Goal: Find specific fact: Find specific page/section

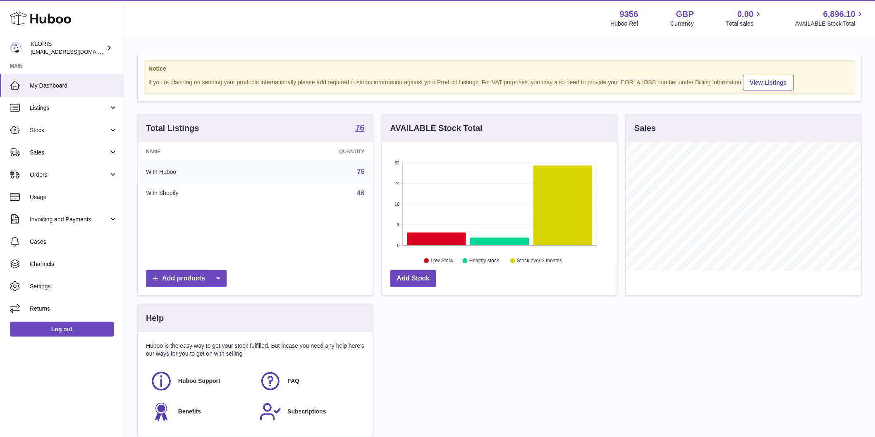
scroll to position [129, 235]
click at [80, 108] on span "Listings" at bounding box center [69, 108] width 79 height 8
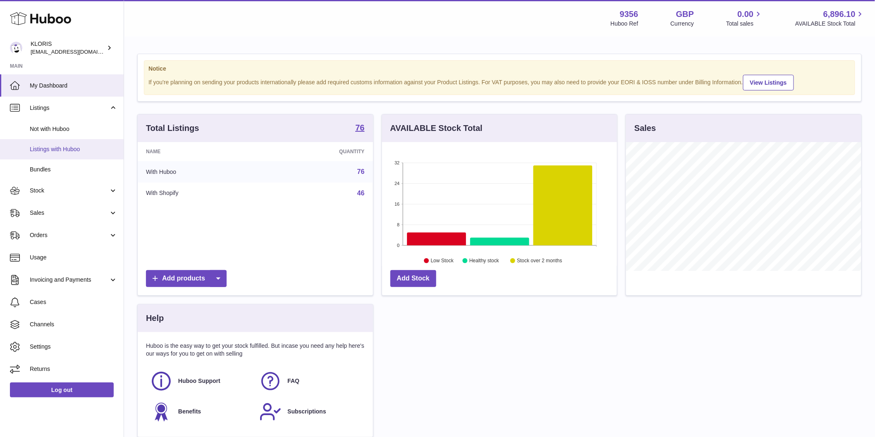
click at [91, 150] on span "Listings with Huboo" at bounding box center [74, 150] width 88 height 8
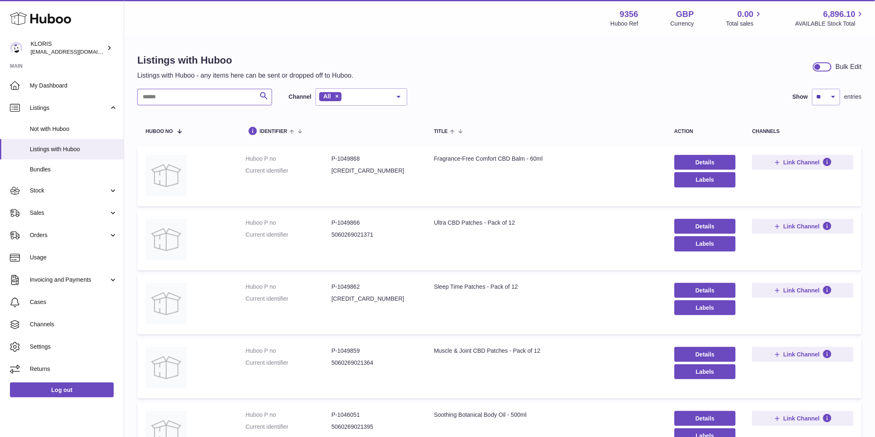
click at [180, 100] on input "text" at bounding box center [204, 97] width 135 height 17
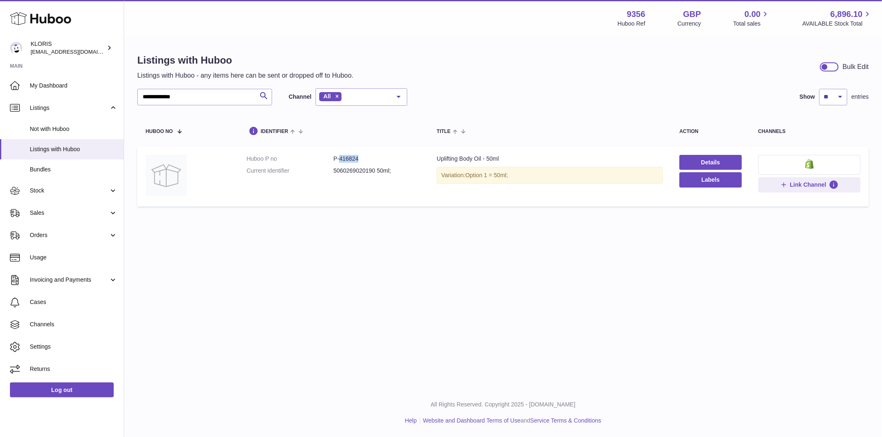
drag, startPoint x: 339, startPoint y: 159, endPoint x: 369, endPoint y: 162, distance: 29.9
click at [369, 162] on dd "P-416824" at bounding box center [376, 159] width 87 height 8
copy dd "416824"
click at [243, 93] on input "**********" at bounding box center [204, 97] width 135 height 17
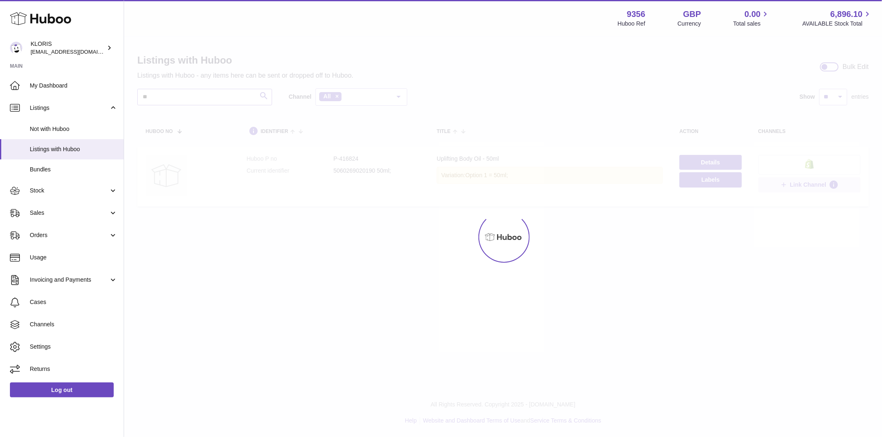
type input "*"
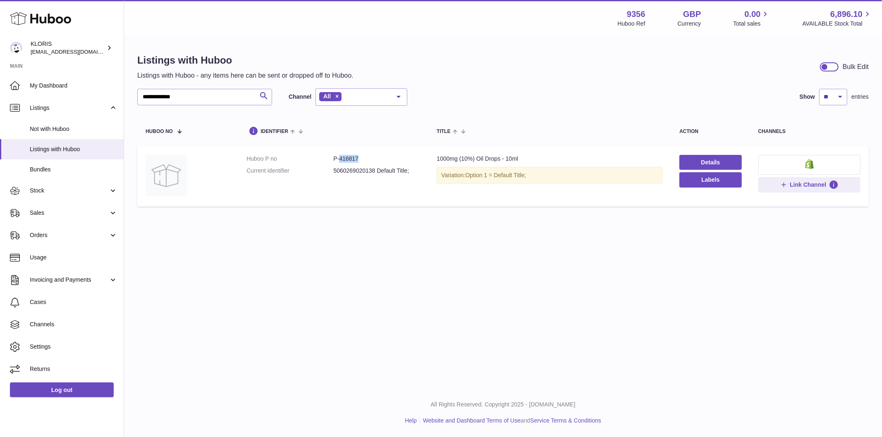
drag, startPoint x: 337, startPoint y: 160, endPoint x: 360, endPoint y: 163, distance: 23.4
click at [360, 163] on dl "Huboo P no P-416817 Current identifier 5060269020138 Default Title;" at bounding box center [333, 167] width 174 height 24
copy dd "416817"
click at [245, 98] on input "**********" at bounding box center [204, 97] width 135 height 17
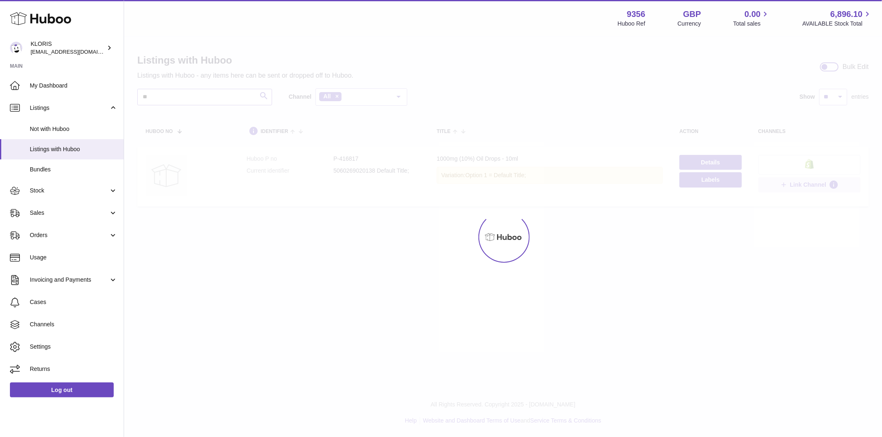
type input "*"
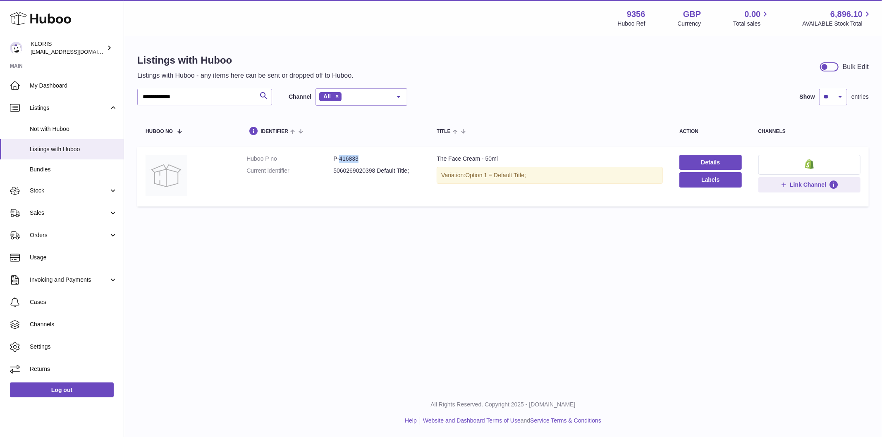
drag, startPoint x: 337, startPoint y: 161, endPoint x: 369, endPoint y: 158, distance: 32.0
click at [369, 158] on dd "P-416833" at bounding box center [376, 159] width 87 height 8
copy dd "416833"
click at [245, 102] on input "**********" at bounding box center [204, 97] width 135 height 17
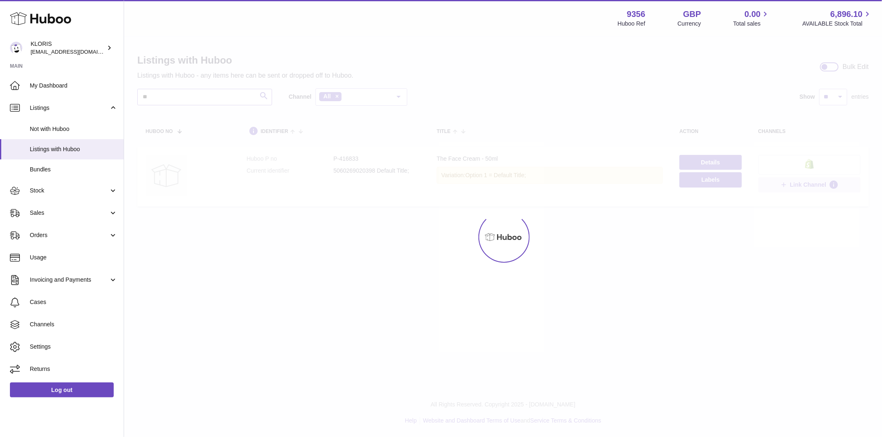
type input "*"
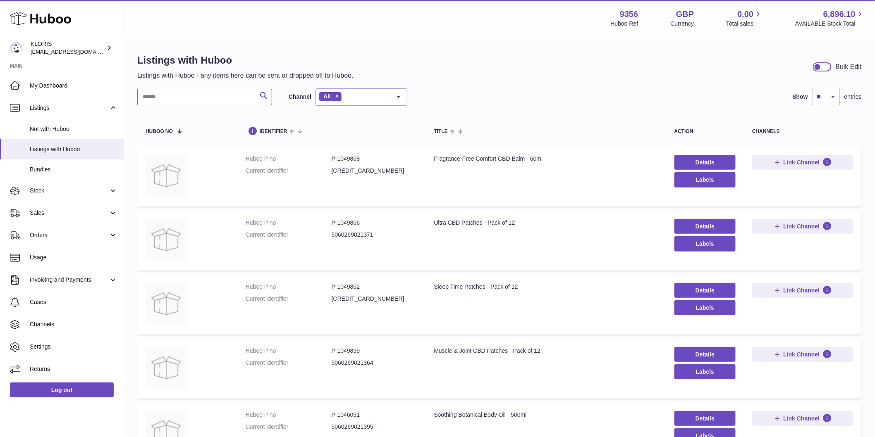
click at [219, 95] on input "text" at bounding box center [204, 97] width 135 height 17
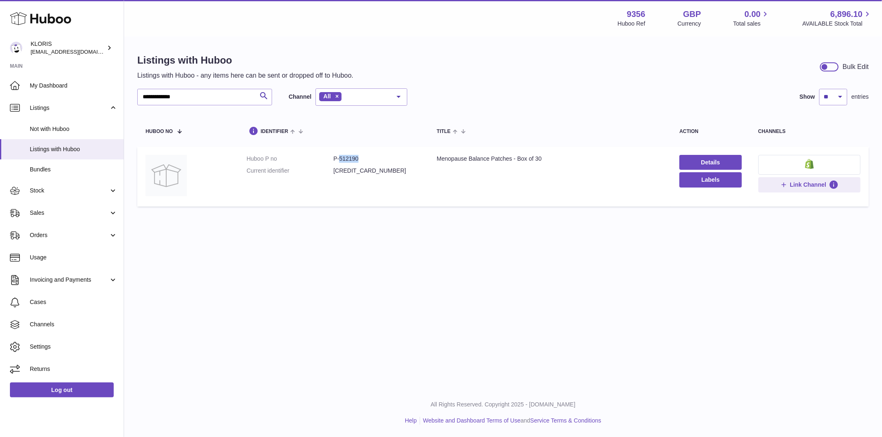
drag, startPoint x: 339, startPoint y: 158, endPoint x: 373, endPoint y: 159, distance: 33.5
click at [372, 159] on dd "P-512190" at bounding box center [376, 159] width 87 height 8
copy dd "512190"
click at [263, 96] on icon "submit" at bounding box center [264, 96] width 10 height 10
click at [249, 93] on input "**********" at bounding box center [204, 97] width 135 height 17
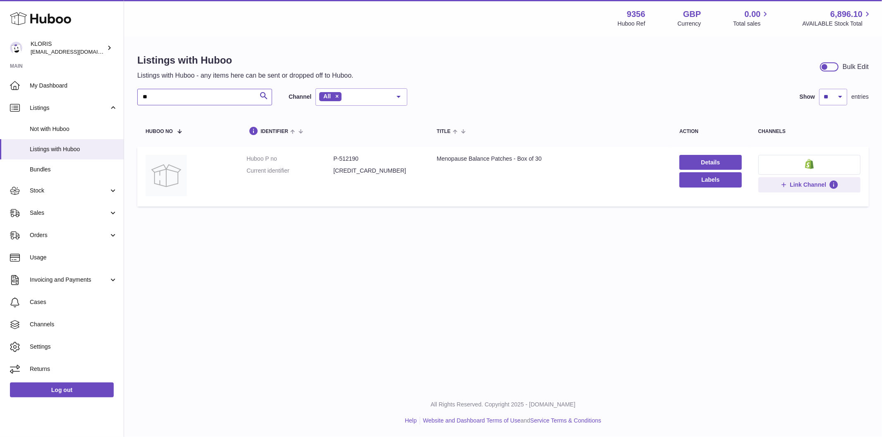
type input "*"
drag, startPoint x: 339, startPoint y: 159, endPoint x: 365, endPoint y: 158, distance: 26.5
click at [365, 158] on dd "P-823349" at bounding box center [376, 159] width 87 height 8
copy dd "823349"
click at [249, 93] on input "**********" at bounding box center [204, 97] width 135 height 17
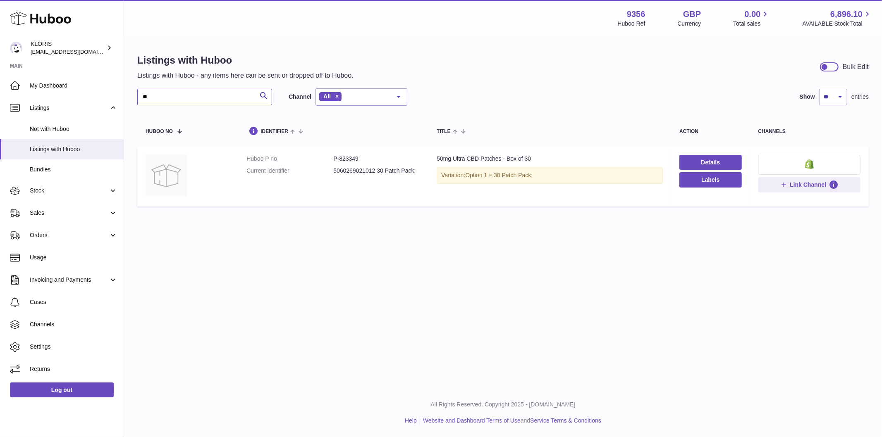
type input "*"
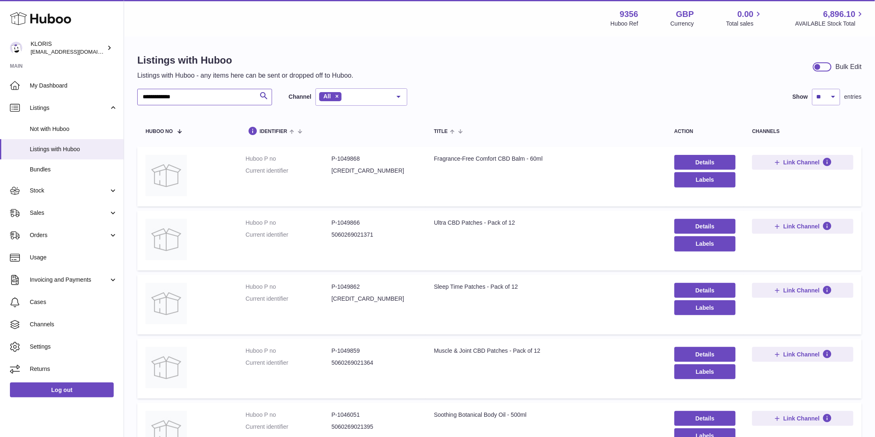
type input "**********"
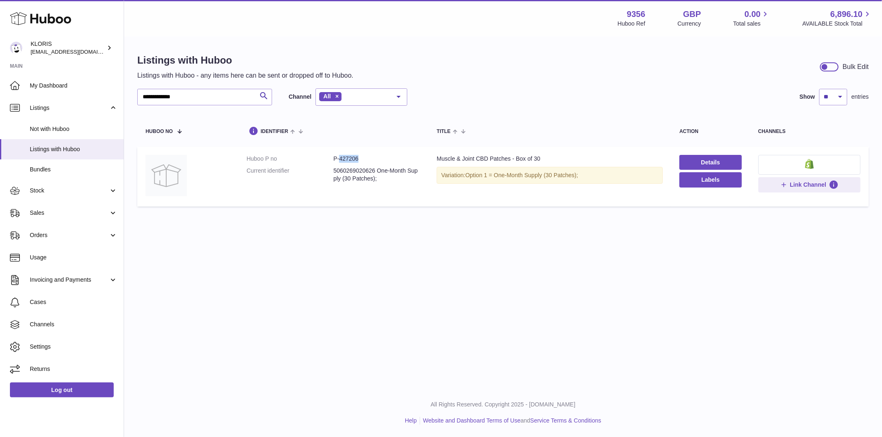
drag, startPoint x: 337, startPoint y: 160, endPoint x: 370, endPoint y: 160, distance: 32.7
click at [370, 160] on dd "P-427206" at bounding box center [376, 159] width 87 height 8
copy dd "427206"
click at [66, 391] on link "Log out" at bounding box center [62, 390] width 104 height 15
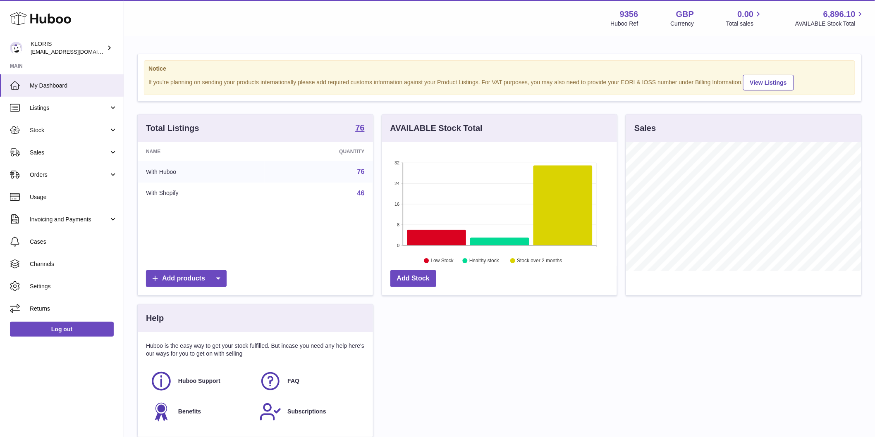
scroll to position [129, 235]
click at [109, 109] on link "Listings" at bounding box center [62, 108] width 124 height 22
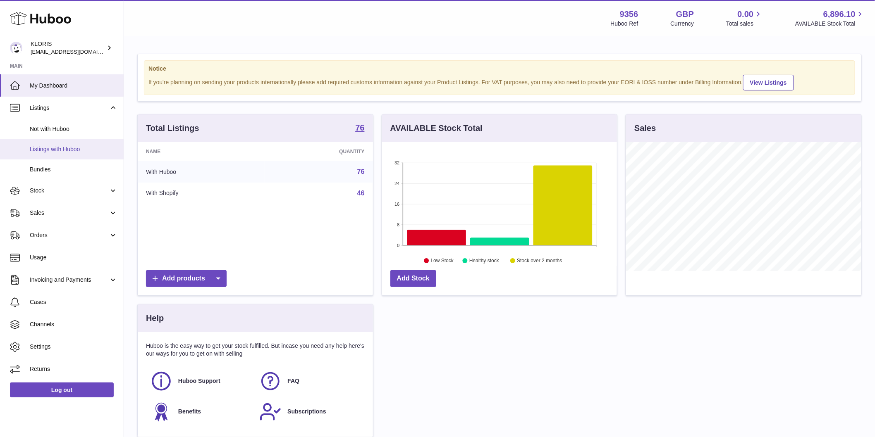
click at [83, 152] on span "Listings with Huboo" at bounding box center [74, 150] width 88 height 8
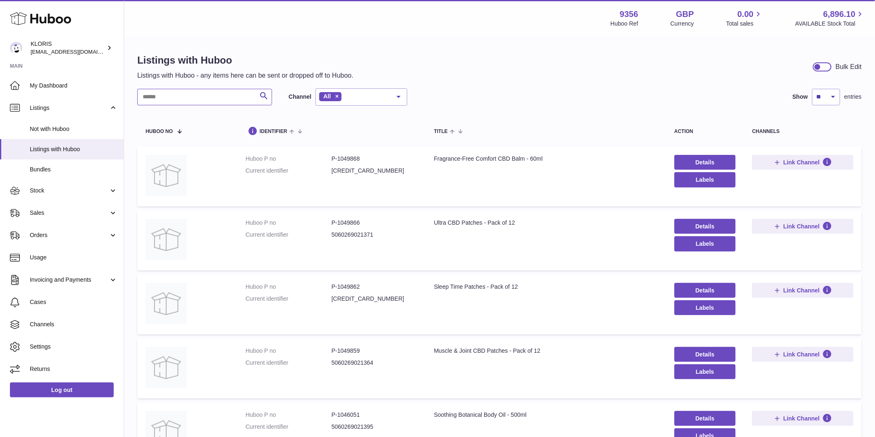
click at [159, 94] on input "text" at bounding box center [204, 97] width 135 height 17
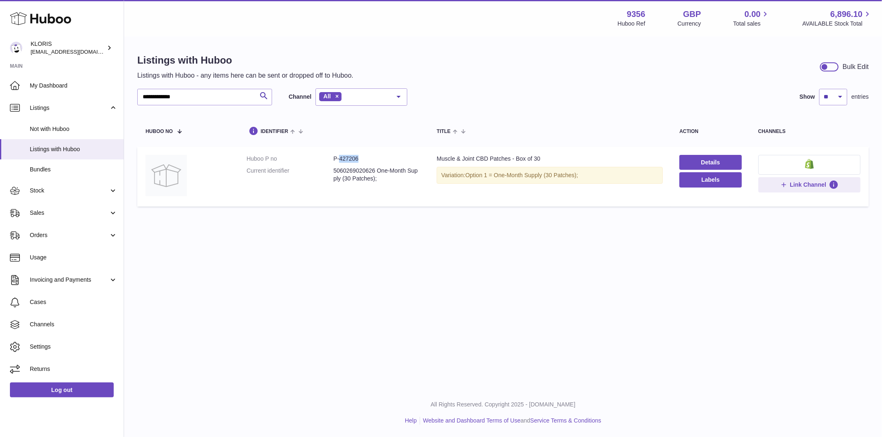
drag, startPoint x: 339, startPoint y: 159, endPoint x: 369, endPoint y: 160, distance: 30.2
click at [367, 161] on dd "P-427206" at bounding box center [376, 159] width 87 height 8
copy dd "427206"
click at [198, 97] on input "**********" at bounding box center [204, 97] width 135 height 17
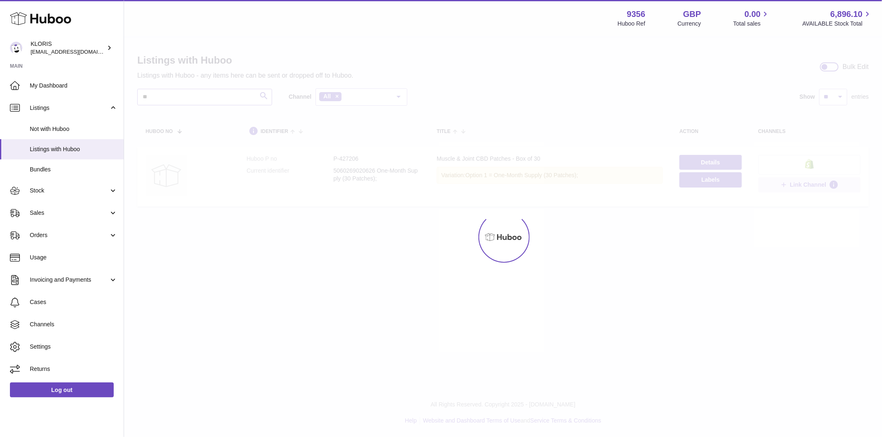
type input "*"
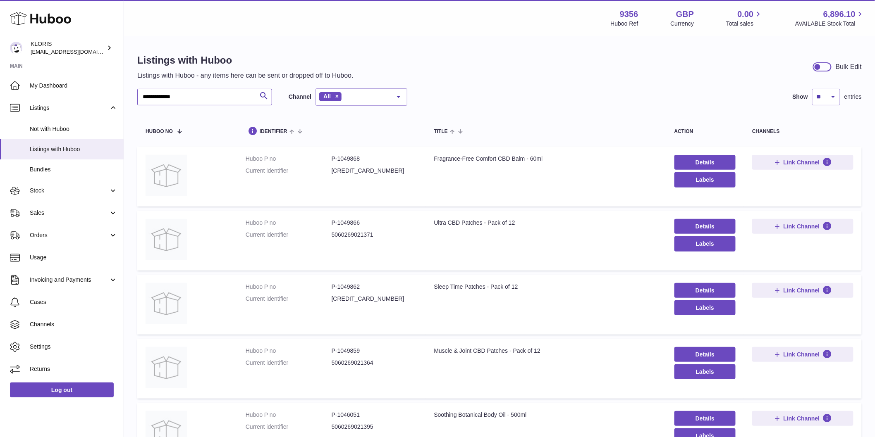
type input "**********"
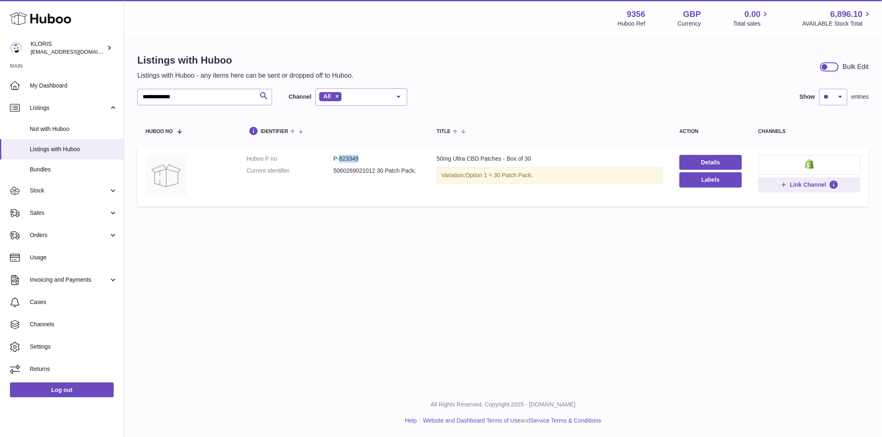
drag, startPoint x: 337, startPoint y: 160, endPoint x: 365, endPoint y: 154, distance: 28.9
click at [365, 154] on td "Huboo P no P-823349 Current identifier 5060269021012 30 Patch Pack;" at bounding box center [333, 177] width 190 height 60
copy dd "823349"
click at [65, 394] on link "Log out" at bounding box center [62, 390] width 104 height 15
